Goal: Task Accomplishment & Management: Use online tool/utility

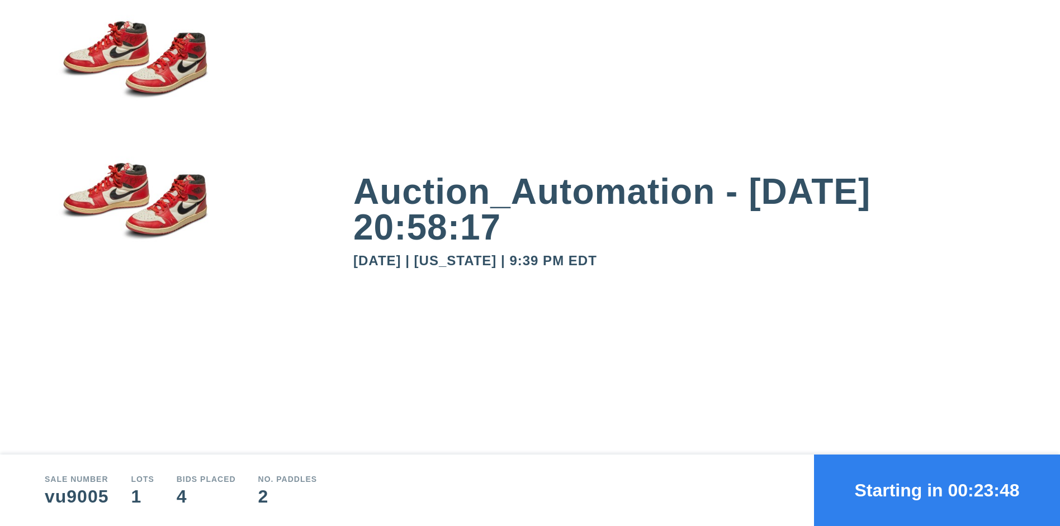
click at [937, 491] on button "Starting in 00:23:48" at bounding box center [937, 491] width 246 height 72
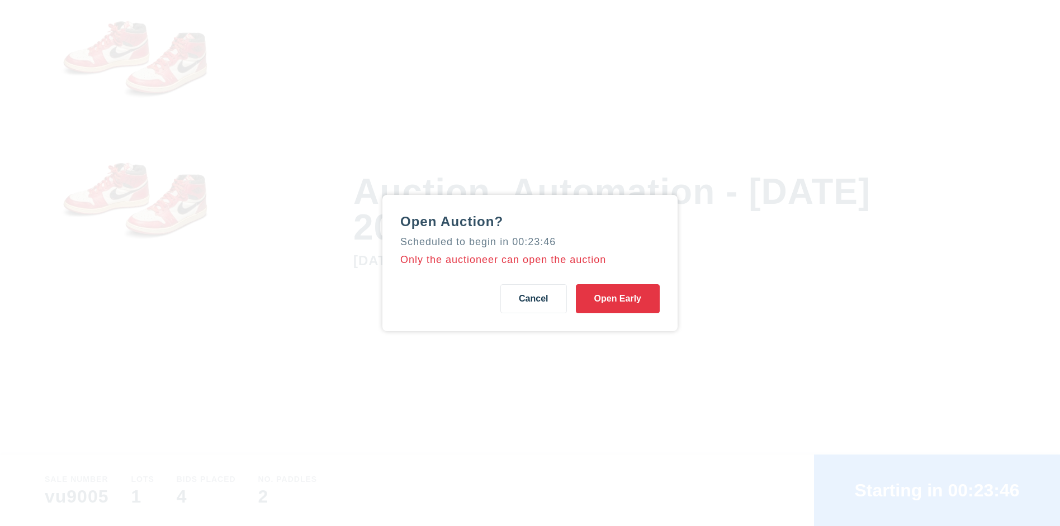
click at [617, 299] on button "Open Early" at bounding box center [618, 298] width 84 height 29
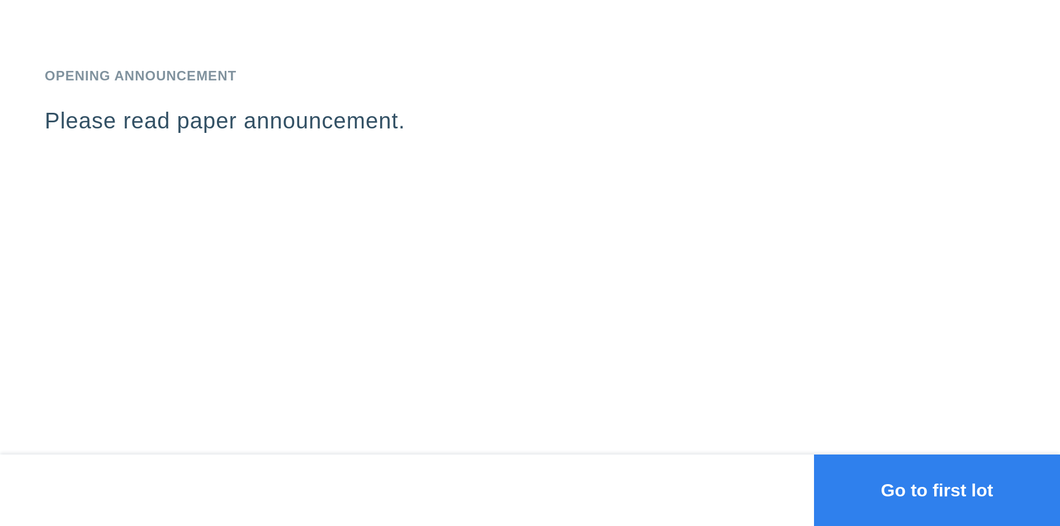
click at [937, 491] on button "Go to first lot" at bounding box center [937, 491] width 246 height 72
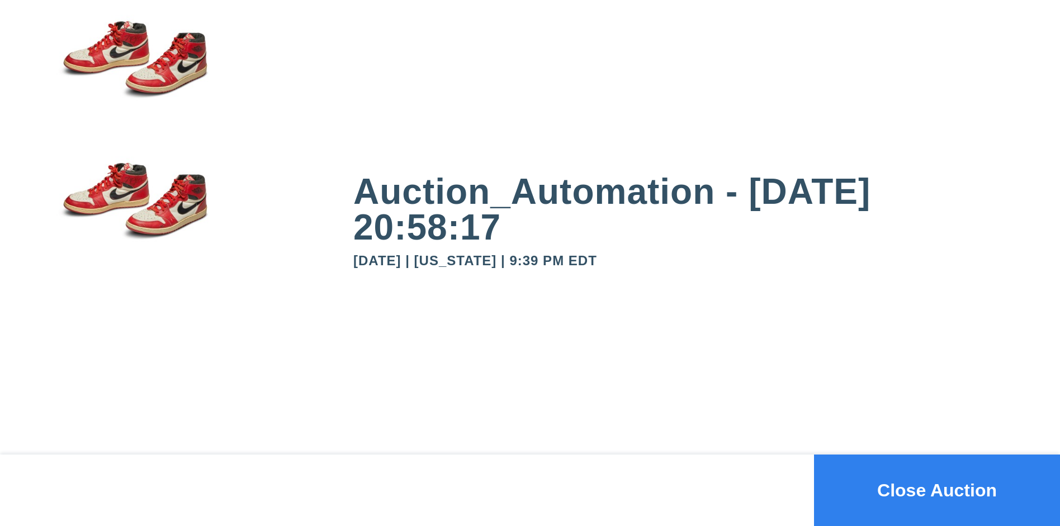
click at [937, 491] on button "Close Auction" at bounding box center [937, 491] width 246 height 72
